Goal: Task Accomplishment & Management: Complete application form

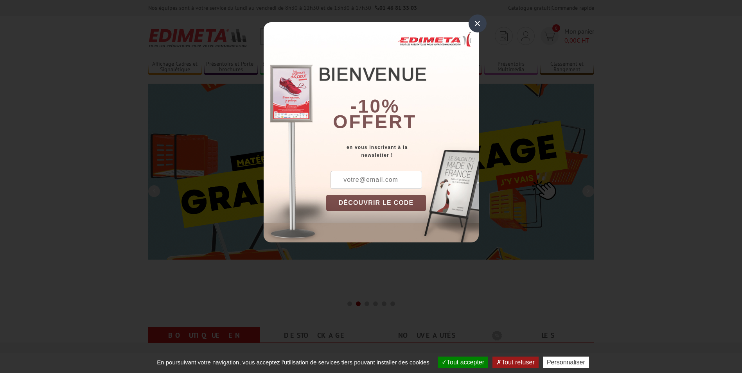
click at [480, 23] on div "×" at bounding box center [477, 23] width 18 height 18
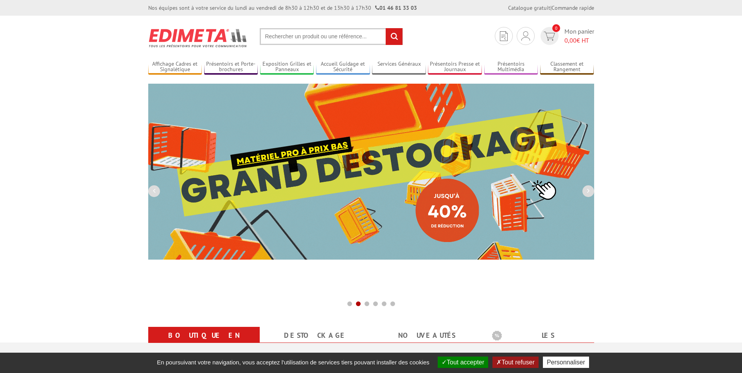
click at [314, 41] on input "text" at bounding box center [331, 36] width 143 height 17
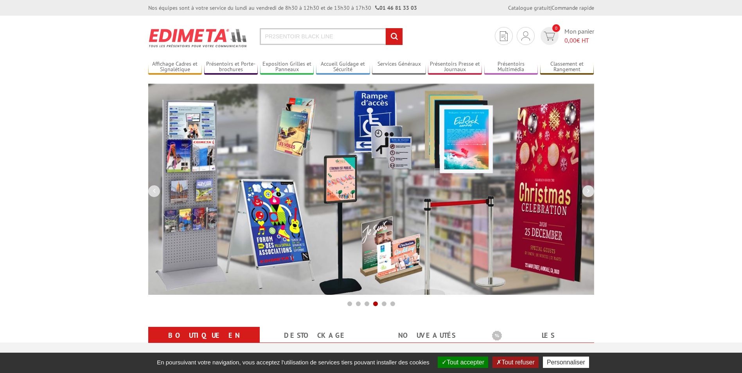
type input "PR2SENTOIR BLACK LINE"
click at [385, 28] on input "rechercher" at bounding box center [393, 36] width 17 height 17
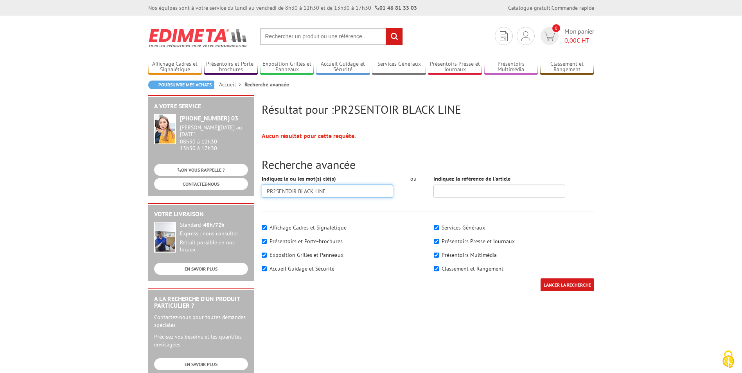
drag, startPoint x: 274, startPoint y: 192, endPoint x: 283, endPoint y: 190, distance: 8.7
click at [274, 191] on input "PR2SENTOIR BLACK LINE" at bounding box center [328, 191] width 132 height 13
type input "PRESENTOIR BLACK LINE"
click at [540, 278] on input "LANCER LA RECHERCHE" at bounding box center [567, 284] width 54 height 13
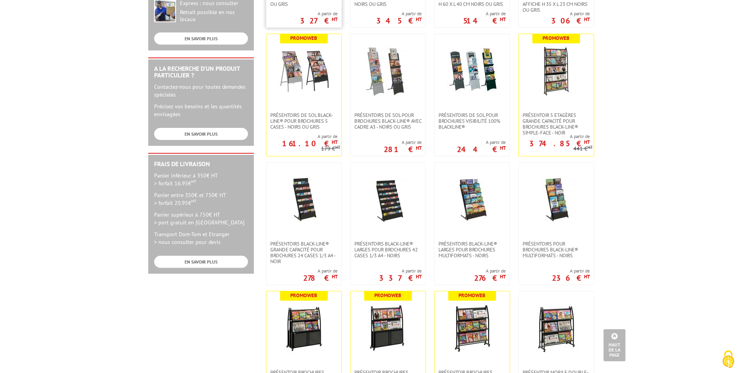
scroll to position [235, 0]
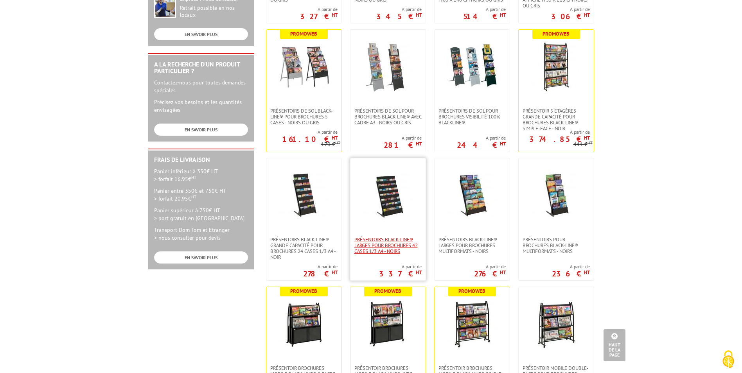
click at [391, 238] on span "Présentoirs Black-Line® larges pour brochures 42 cases 1/3 A4 - Noirs" at bounding box center [387, 246] width 67 height 18
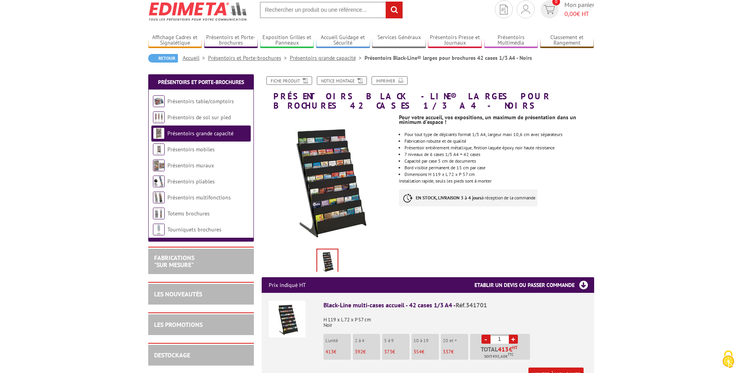
scroll to position [39, 0]
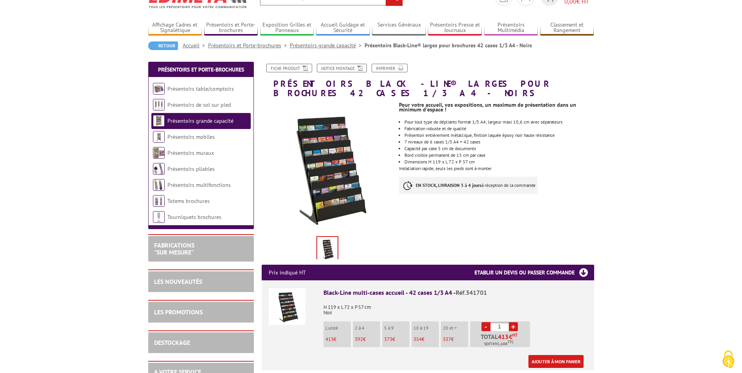
click at [511, 322] on link "+" at bounding box center [513, 326] width 9 height 9
type input "2"
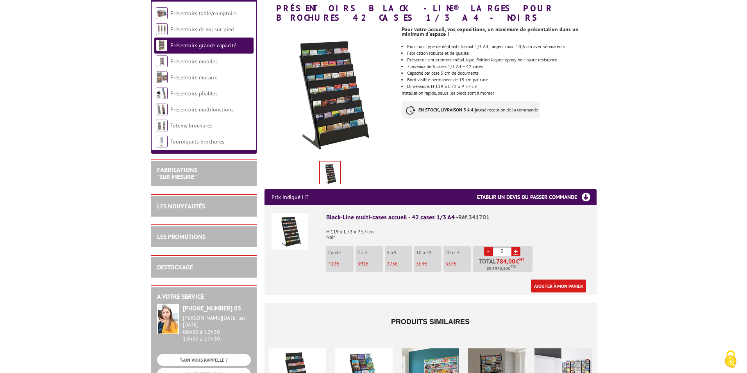
scroll to position [117, 0]
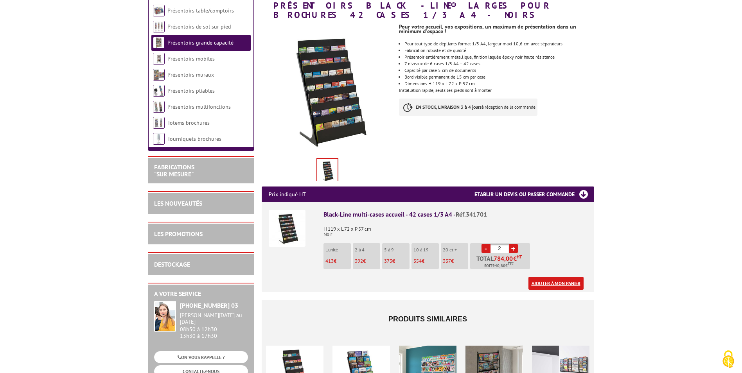
click at [561, 277] on link "Ajouter à mon panier" at bounding box center [555, 283] width 55 height 13
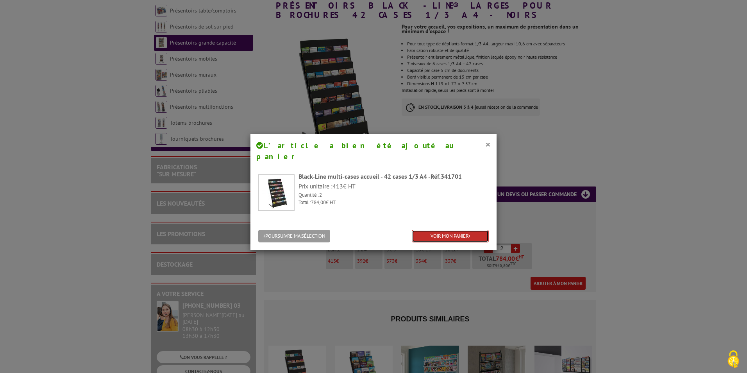
click at [432, 230] on link "VOIR MON PANIER" at bounding box center [450, 236] width 77 height 13
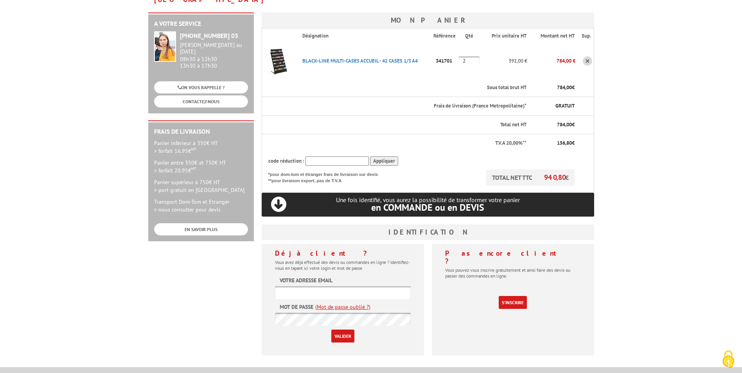
scroll to position [117, 0]
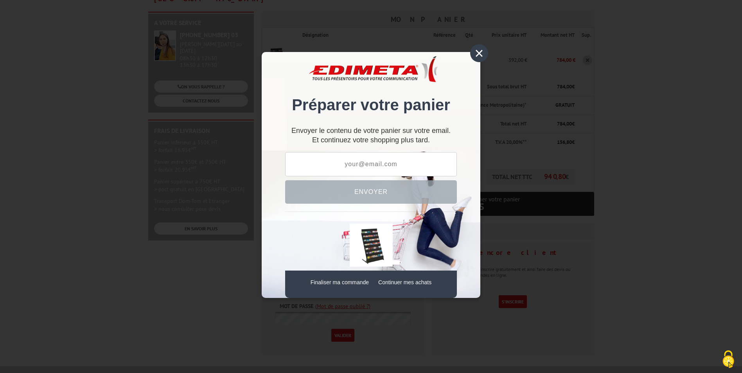
click at [343, 149] on div "× Préparer votre panier Envoyer le contenu de votre panier sur votre email. Et …" at bounding box center [371, 175] width 219 height 246
click at [341, 163] on input "text" at bounding box center [371, 164] width 172 height 24
type input "moyens-generaux-achats@jura.fr"
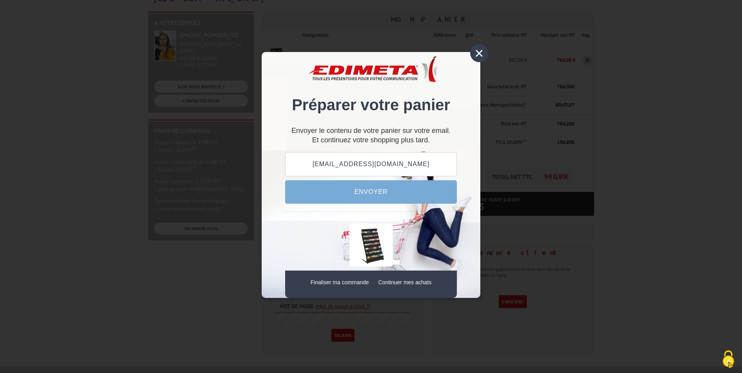
click at [370, 195] on button "Envoyer" at bounding box center [371, 191] width 172 height 23
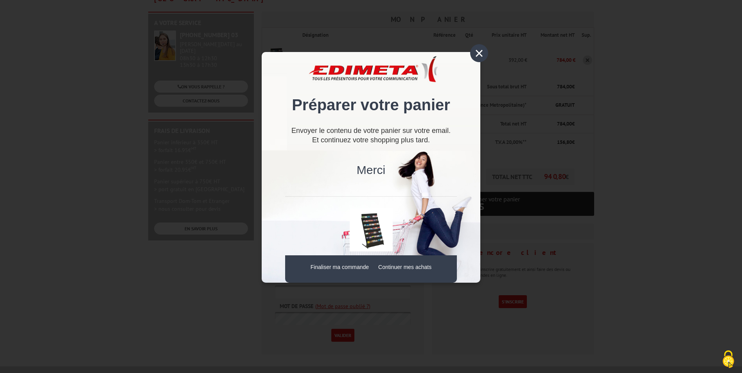
click at [476, 55] on div "×" at bounding box center [479, 53] width 18 height 18
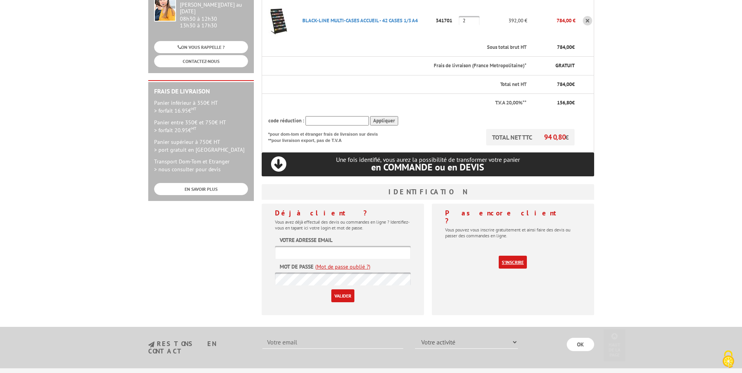
scroll to position [271, 0]
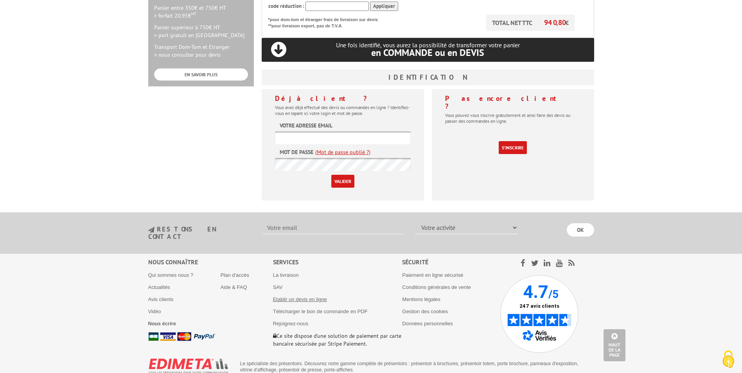
click at [319, 296] on link "Etablir un devis en ligne" at bounding box center [300, 299] width 54 height 6
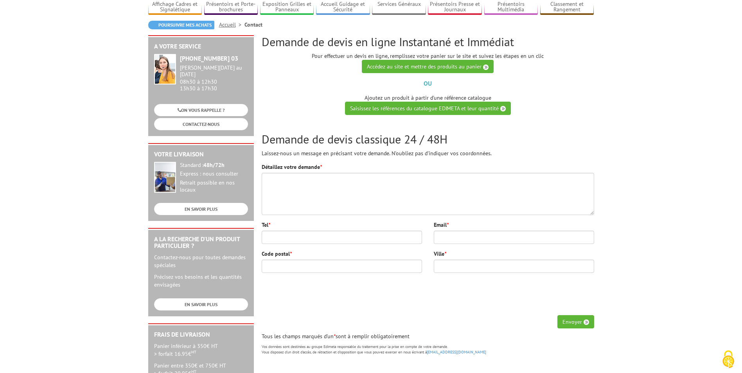
scroll to position [78, 0]
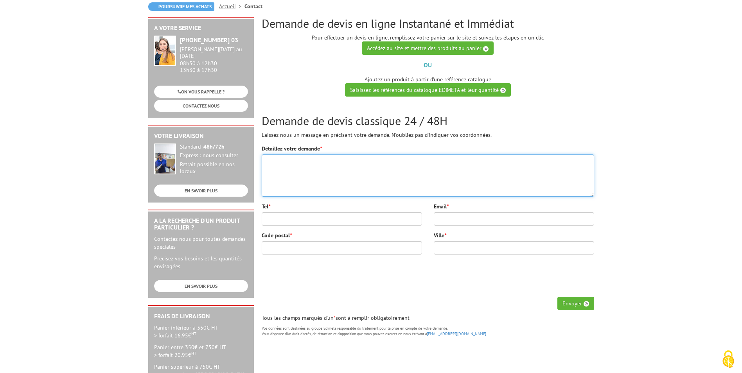
click at [313, 163] on textarea "Détaillez votre demande *" at bounding box center [428, 175] width 332 height 42
click at [270, 169] on textarea "Bonjour, pourriez-vous m'adresser 1 devis pour 2" at bounding box center [428, 175] width 332 height 42
click at [377, 171] on textarea "Bonjour, Pourriez-vous m'adresser 1 devis pour 2" at bounding box center [428, 175] width 332 height 42
drag, startPoint x: 365, startPoint y: 170, endPoint x: 369, endPoint y: 169, distance: 4.5
paste textarea "BLACK-LINE MULTI-CASES ACCUEIL - 42 CASES 1/3 A4 341701"
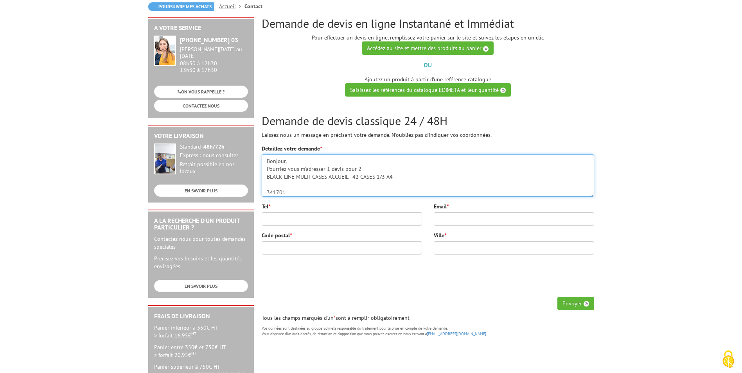
click at [382, 170] on textarea "Bonjour, Pourriez-vous m'adresser 1 devis pour 2 BLACK-LINE MULTI-CASES ACCUEIL…" at bounding box center [428, 175] width 332 height 42
click at [518, 167] on textarea "Bonjour, Pourriez-vous m'adresser 1 devis pour 2 présentoirs BLACK-LINE MULTI-C…" at bounding box center [428, 175] width 332 height 42
click at [563, 168] on textarea "Bonjour, Pourriez-vous m'adresser 1 devis pour 2 présentoirs BLACK-LINE MULTI-C…" at bounding box center [428, 175] width 332 height 42
type textarea "Bonjour, Pourriez-vous m'adresser 1 devis pour 2 présentoirs BLACK-LINE MULTI-C…"
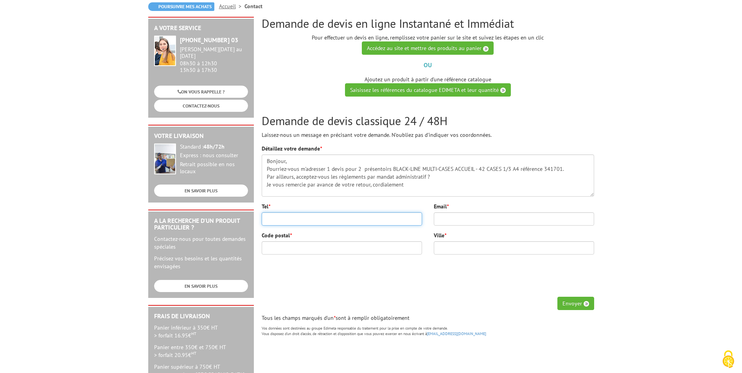
click at [351, 221] on input "Tel *" at bounding box center [342, 218] width 160 height 13
type input "0384873537"
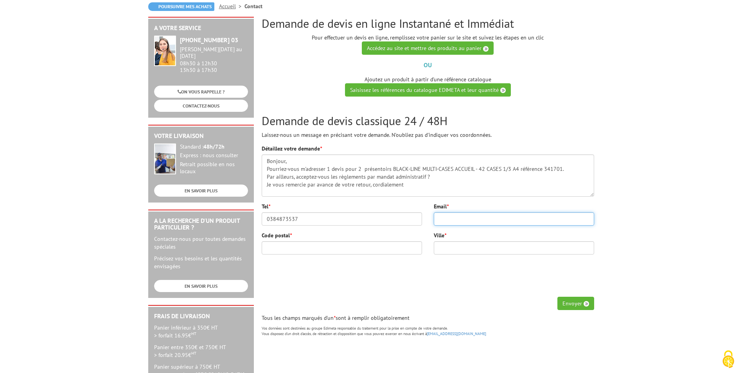
click at [456, 218] on input "Email *" at bounding box center [514, 218] width 160 height 13
type input "moyens-generaux-achats@jura.fr"
type input "39000"
type input "LONS LE SAUNIER"
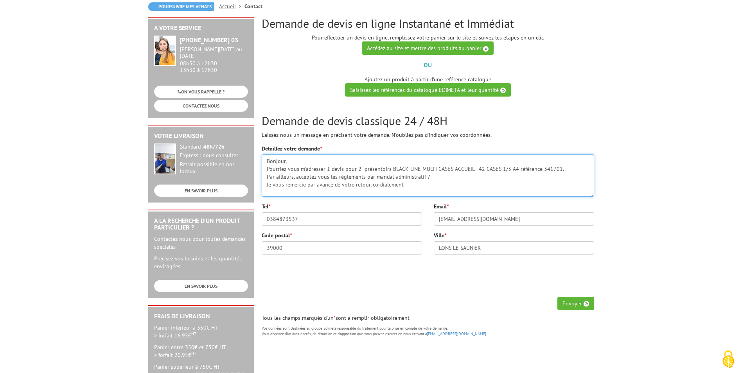
click at [288, 169] on textarea "Bonjour, Pourriez-vous m'adresser 1 devis pour 2 présentoirs BLACK-LINE MULTI-C…" at bounding box center [428, 175] width 332 height 42
click at [318, 176] on textarea "Bonjour, Pourriez vous m'adresser 1 devis pour 2 présentoirs BLACK-LINE MULTI-C…" at bounding box center [428, 175] width 332 height 42
click at [316, 177] on textarea "Bonjour, Pourriez vous m'adresser 1 devis pour 2 présentoirs BLACK-LINE MULTI-C…" at bounding box center [428, 175] width 332 height 42
type textarea "Bonjour, Pourriez vous m'adresser 1 devis pour 2 présentoirs BLACK-LINE MULTI-C…"
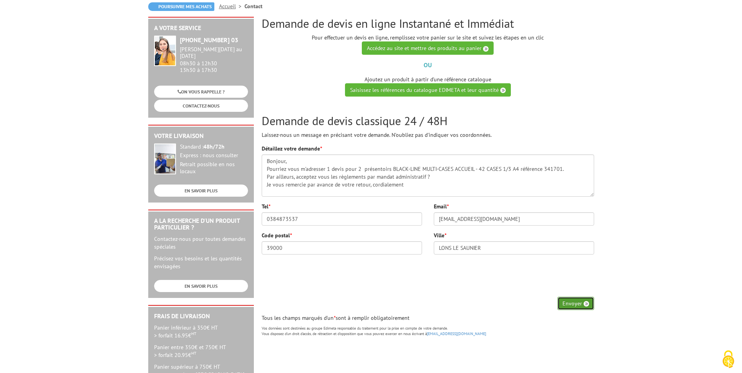
click at [569, 303] on button "Envoyer" at bounding box center [575, 303] width 37 height 13
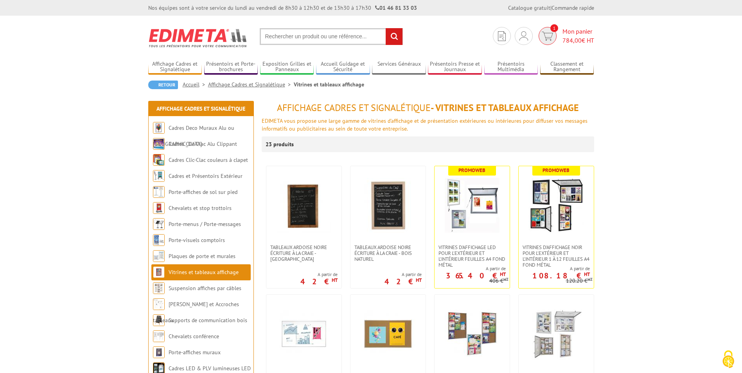
click at [550, 30] on span "1" at bounding box center [554, 28] width 8 height 8
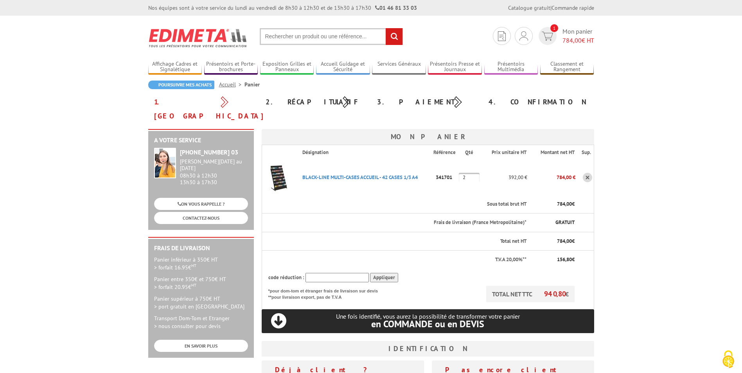
drag, startPoint x: 457, startPoint y: 162, endPoint x: 293, endPoint y: 161, distance: 163.8
click at [293, 161] on tr "BLACK-LINE MULTI-CASES ACCUEIL - 42 CASES 1/3 A4 Code promo non activable pour …" at bounding box center [428, 177] width 332 height 35
drag, startPoint x: 293, startPoint y: 161, endPoint x: 319, endPoint y: 164, distance: 26.4
copy tr "BLACK-LINE MULTI-CASES ACCUEIL - 42 CASES 1/3 A4 Code promo non activable pour …"
click at [394, 180] on td "BLACK-LINE MULTI-CASES ACCUEIL - 42 CASES 1/3 A4 Code promo non activable pour …" at bounding box center [364, 177] width 137 height 35
